Goal: Find contact information: Find contact information

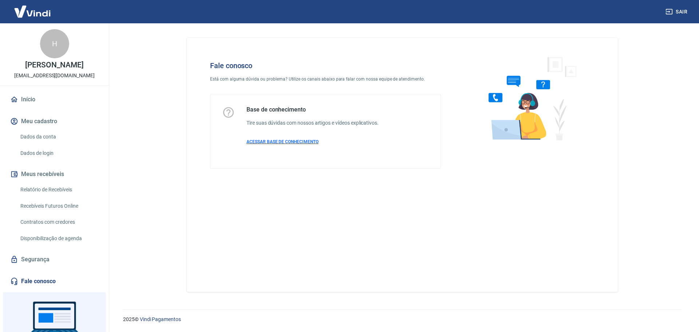
click at [280, 141] on span "ACESSAR BASE DE CONHECIMENTO" at bounding box center [283, 141] width 72 height 5
drag, startPoint x: 27, startPoint y: 12, endPoint x: 28, endPoint y: 20, distance: 8.1
click at [27, 12] on img at bounding box center [32, 11] width 47 height 22
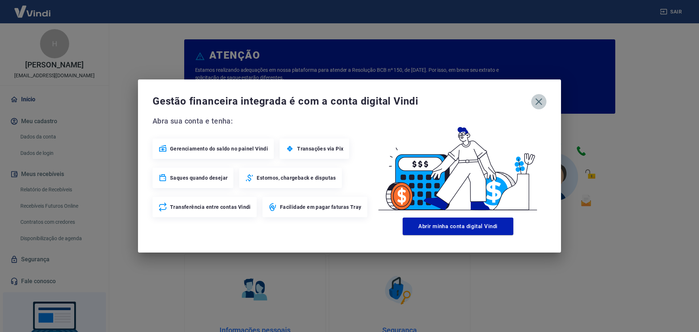
click at [542, 97] on icon "button" at bounding box center [539, 102] width 12 height 12
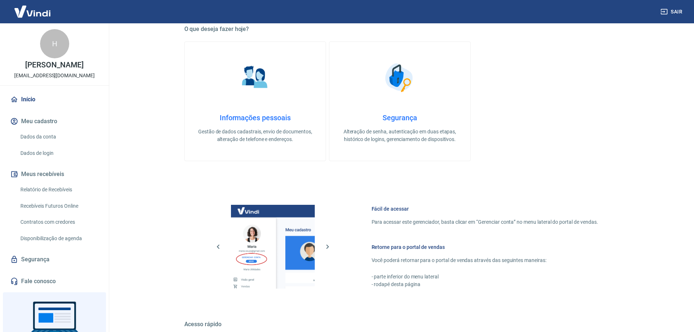
scroll to position [219, 0]
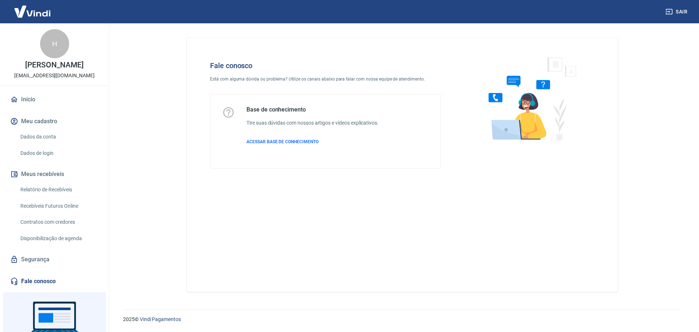
drag, startPoint x: 207, startPoint y: 1, endPoint x: 114, endPoint y: 64, distance: 111.6
click at [113, 65] on main "Fale conosco Está com alguma dúvida ou problema? Utilize os canais abaixo para …" at bounding box center [403, 177] width 594 height 308
